Goal: Task Accomplishment & Management: Manage account settings

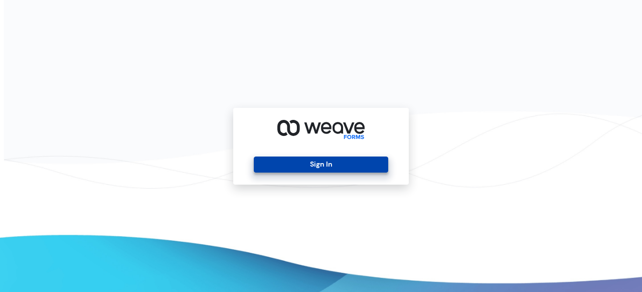
click at [324, 166] on button "Sign In" at bounding box center [321, 164] width 134 height 16
